Goal: Task Accomplishment & Management: Manage account settings

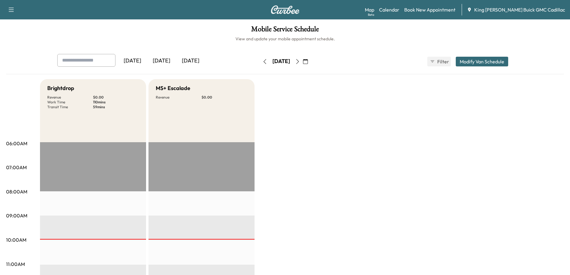
click at [164, 28] on h1 "Mobile Service Schedule" at bounding box center [285, 30] width 558 height 10
click at [175, 38] on h6 "View and update your mobile appointment schedule." at bounding box center [285, 39] width 558 height 6
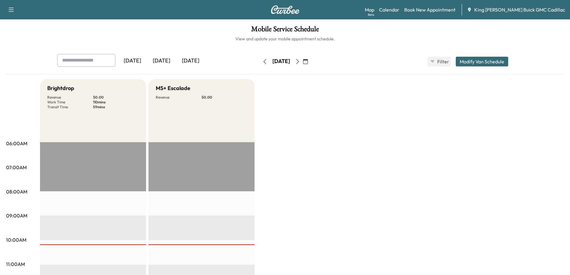
click at [165, 60] on div "[DATE]" at bounding box center [161, 61] width 29 height 14
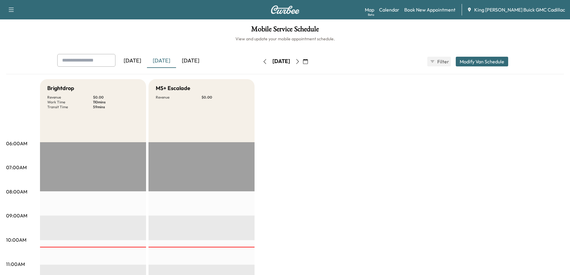
click at [300, 63] on icon "button" at bounding box center [297, 61] width 5 height 5
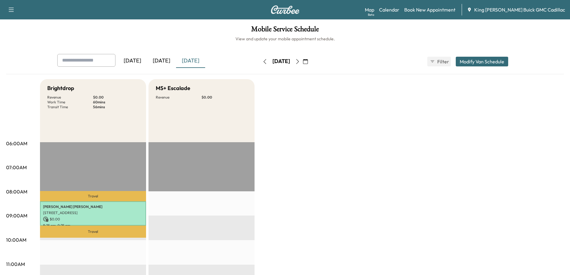
click at [262, 61] on icon "button" at bounding box center [264, 61] width 5 height 5
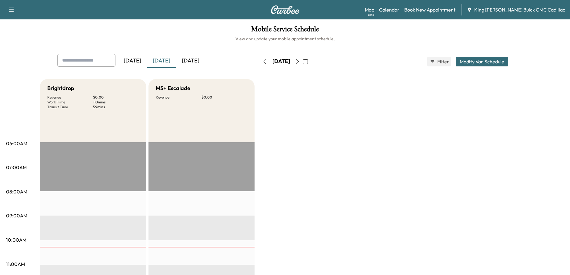
click at [300, 62] on icon "button" at bounding box center [297, 61] width 5 height 5
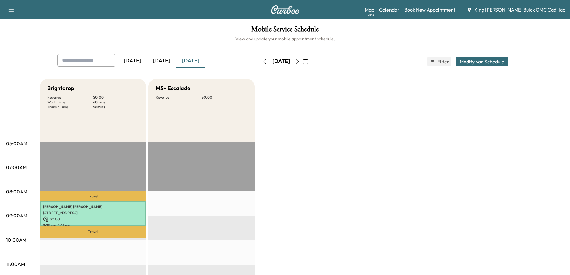
click at [262, 62] on icon "button" at bounding box center [264, 61] width 5 height 5
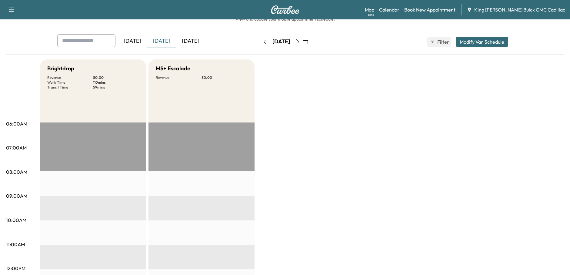
scroll to position [30, 0]
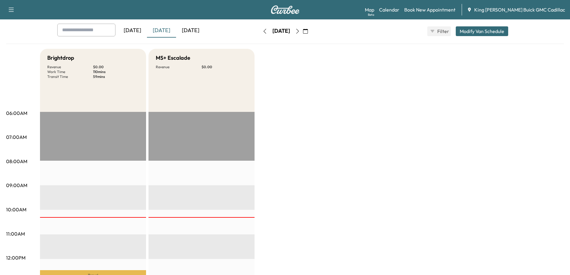
click at [300, 32] on icon "button" at bounding box center [297, 31] width 5 height 5
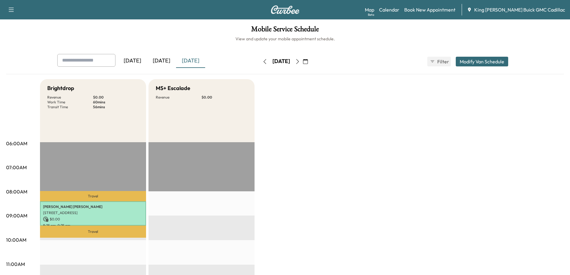
click at [300, 61] on icon "button" at bounding box center [297, 61] width 5 height 5
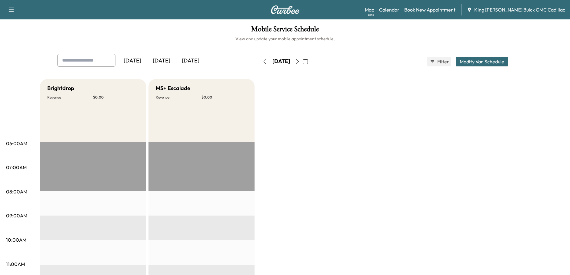
click at [262, 62] on icon "button" at bounding box center [264, 61] width 5 height 5
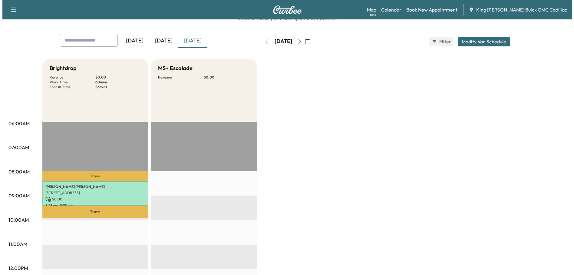
scroll to position [30, 0]
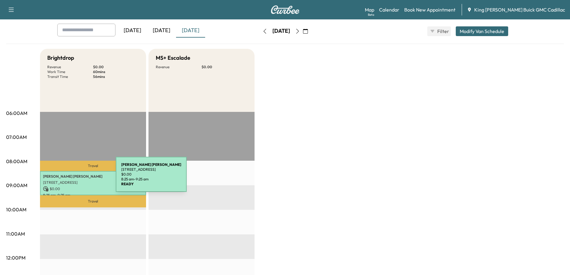
click at [70, 178] on p "[PERSON_NAME]" at bounding box center [93, 176] width 100 height 5
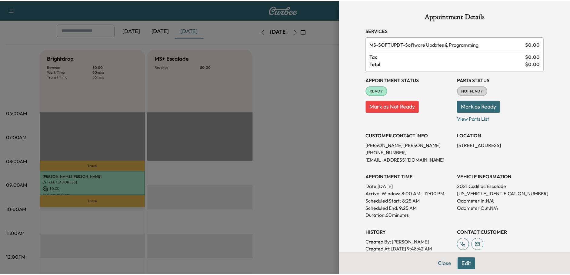
scroll to position [0, 0]
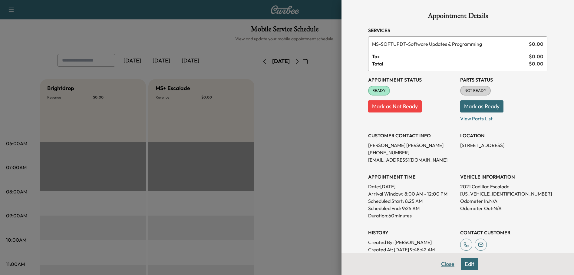
click at [444, 263] on button "Close" at bounding box center [447, 264] width 21 height 12
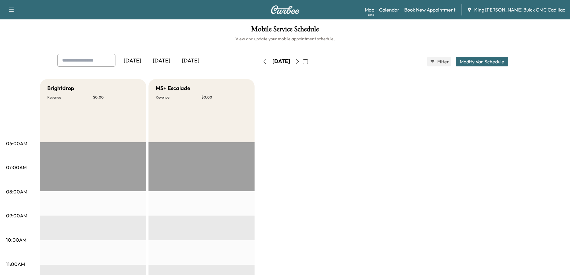
click at [300, 63] on icon "button" at bounding box center [297, 61] width 5 height 5
click at [300, 62] on icon "button" at bounding box center [297, 61] width 5 height 5
click at [262, 62] on icon "button" at bounding box center [264, 61] width 5 height 5
click at [183, 36] on h6 "View and update your mobile appointment schedule." at bounding box center [285, 39] width 558 height 6
click at [262, 62] on icon "button" at bounding box center [264, 61] width 5 height 5
